Goal: Entertainment & Leisure: Browse casually

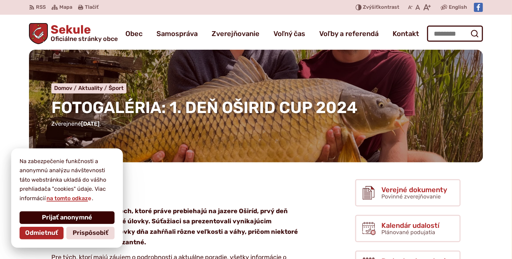
click at [63, 216] on span "Prijať anonymné" at bounding box center [67, 217] width 50 height 8
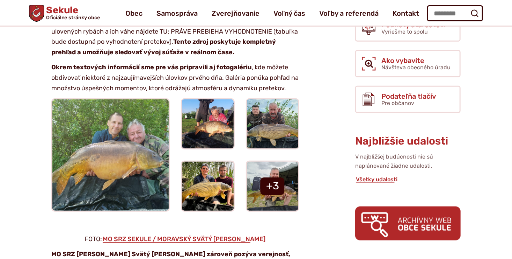
scroll to position [210, 0]
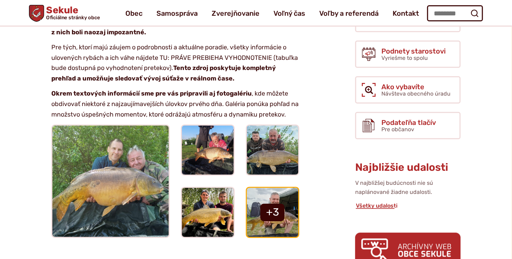
click at [276, 202] on img at bounding box center [272, 212] width 57 height 54
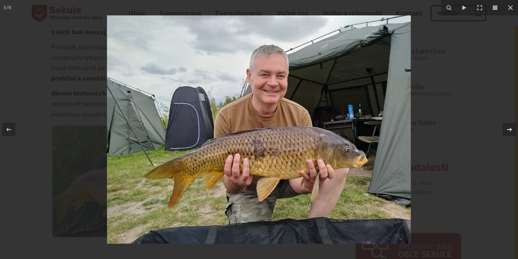
click at [511, 130] on icon at bounding box center [509, 129] width 8 height 8
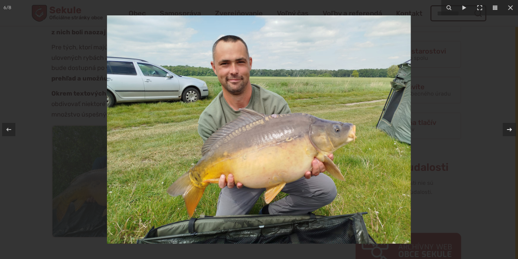
click at [511, 130] on div "6 / 8" at bounding box center [259, 129] width 518 height 259
click at [511, 130] on icon at bounding box center [509, 129] width 8 height 8
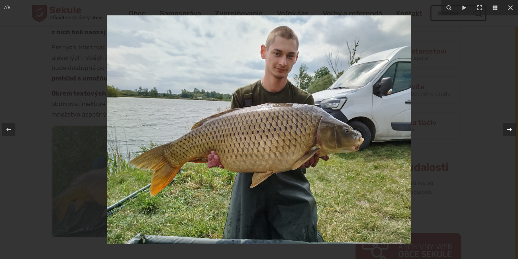
click at [511, 130] on div "7 / 8" at bounding box center [259, 129] width 518 height 259
click at [508, 128] on icon at bounding box center [509, 129] width 8 height 8
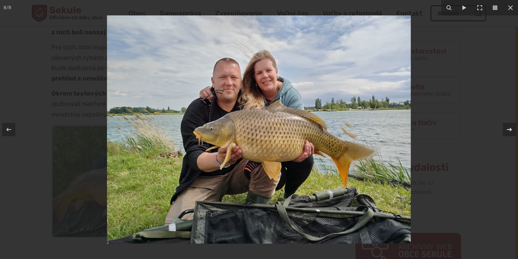
click at [508, 128] on div "8 / 8" at bounding box center [259, 129] width 518 height 259
click at [508, 128] on icon at bounding box center [509, 129] width 8 height 8
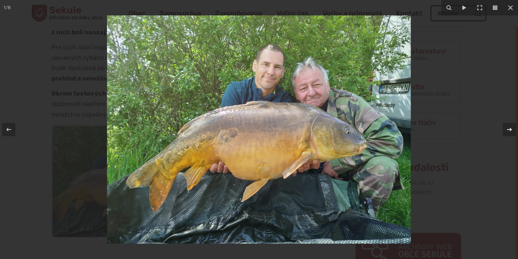
click at [508, 128] on icon at bounding box center [509, 129] width 8 height 8
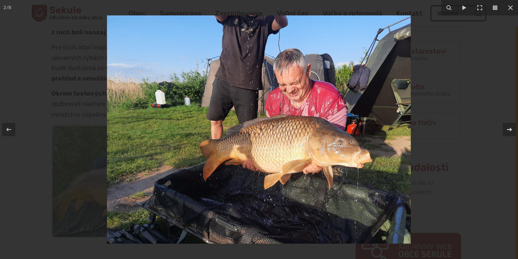
click at [508, 128] on div "2 / 8" at bounding box center [259, 129] width 518 height 259
click at [508, 128] on icon at bounding box center [509, 129] width 8 height 8
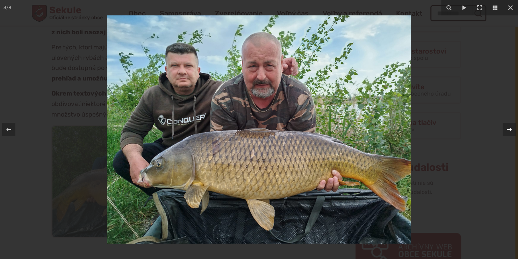
click at [508, 128] on div "3 / 8" at bounding box center [259, 129] width 518 height 259
click at [508, 128] on icon at bounding box center [509, 129] width 8 height 8
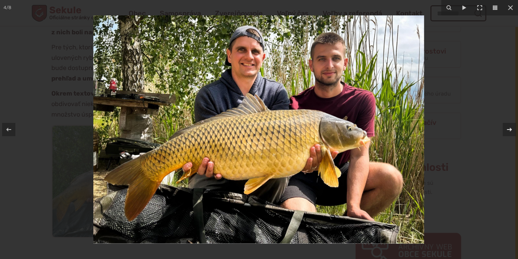
click at [508, 128] on div "4 / 8" at bounding box center [259, 129] width 518 height 259
click at [508, 128] on icon at bounding box center [509, 129] width 8 height 8
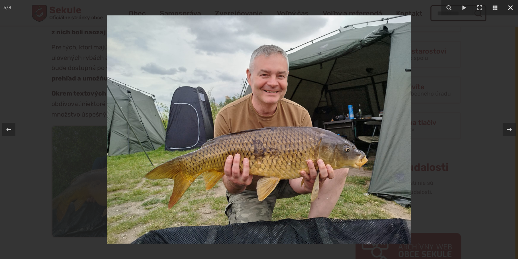
click at [510, 8] on icon at bounding box center [510, 7] width 5 height 5
